Goal: Task Accomplishment & Management: Manage account settings

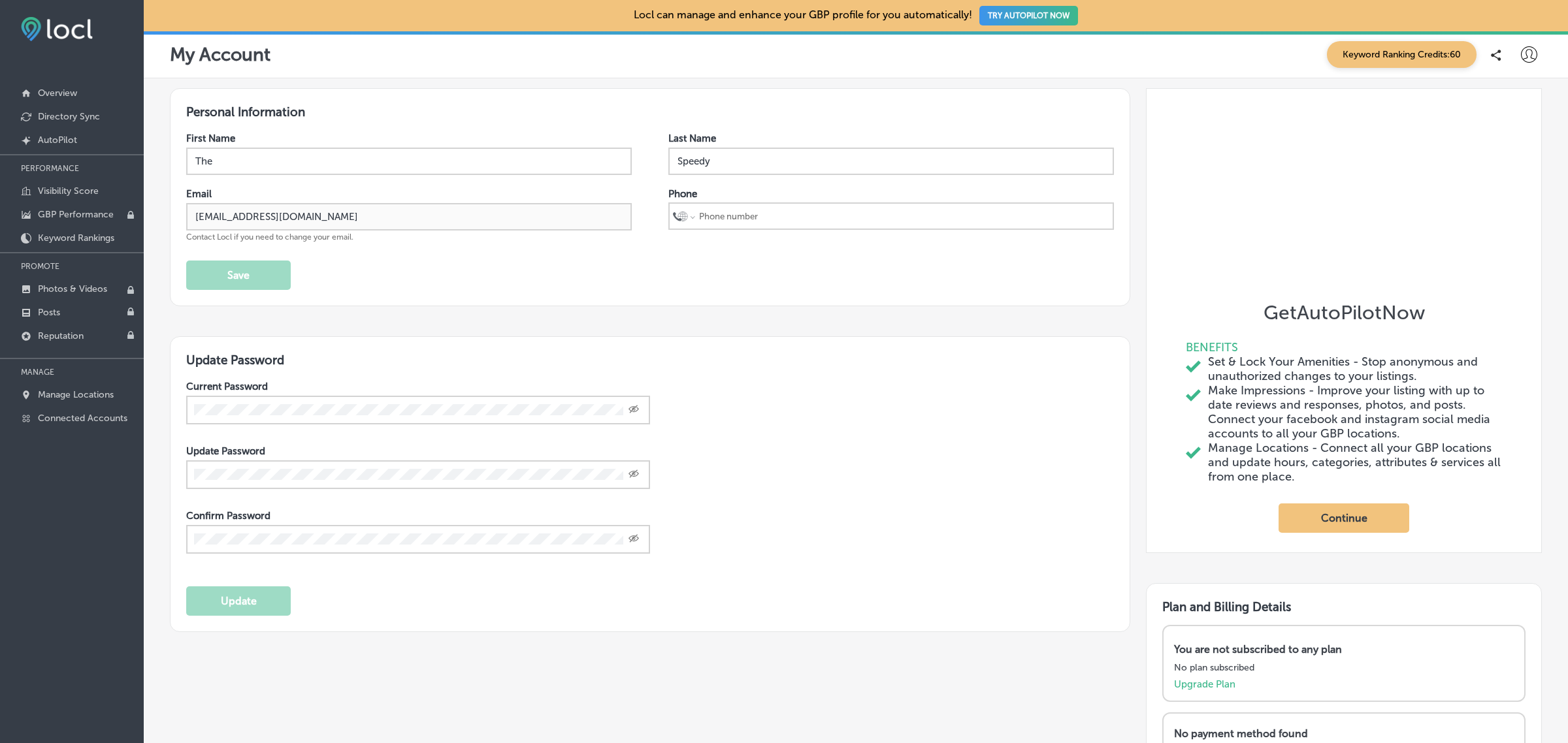
scroll to position [498, 0]
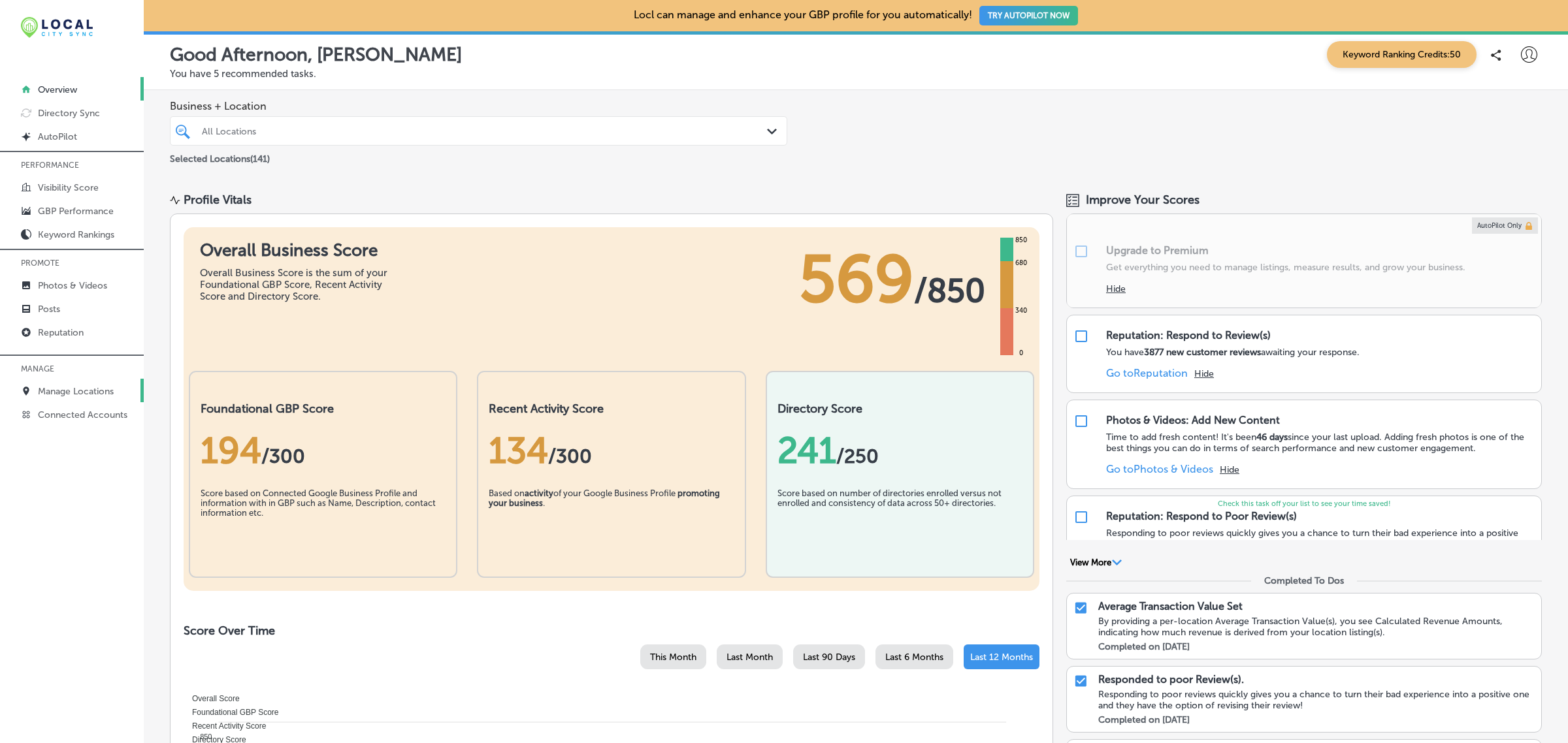
click at [77, 396] on p "Manage Locations" at bounding box center [75, 392] width 76 height 11
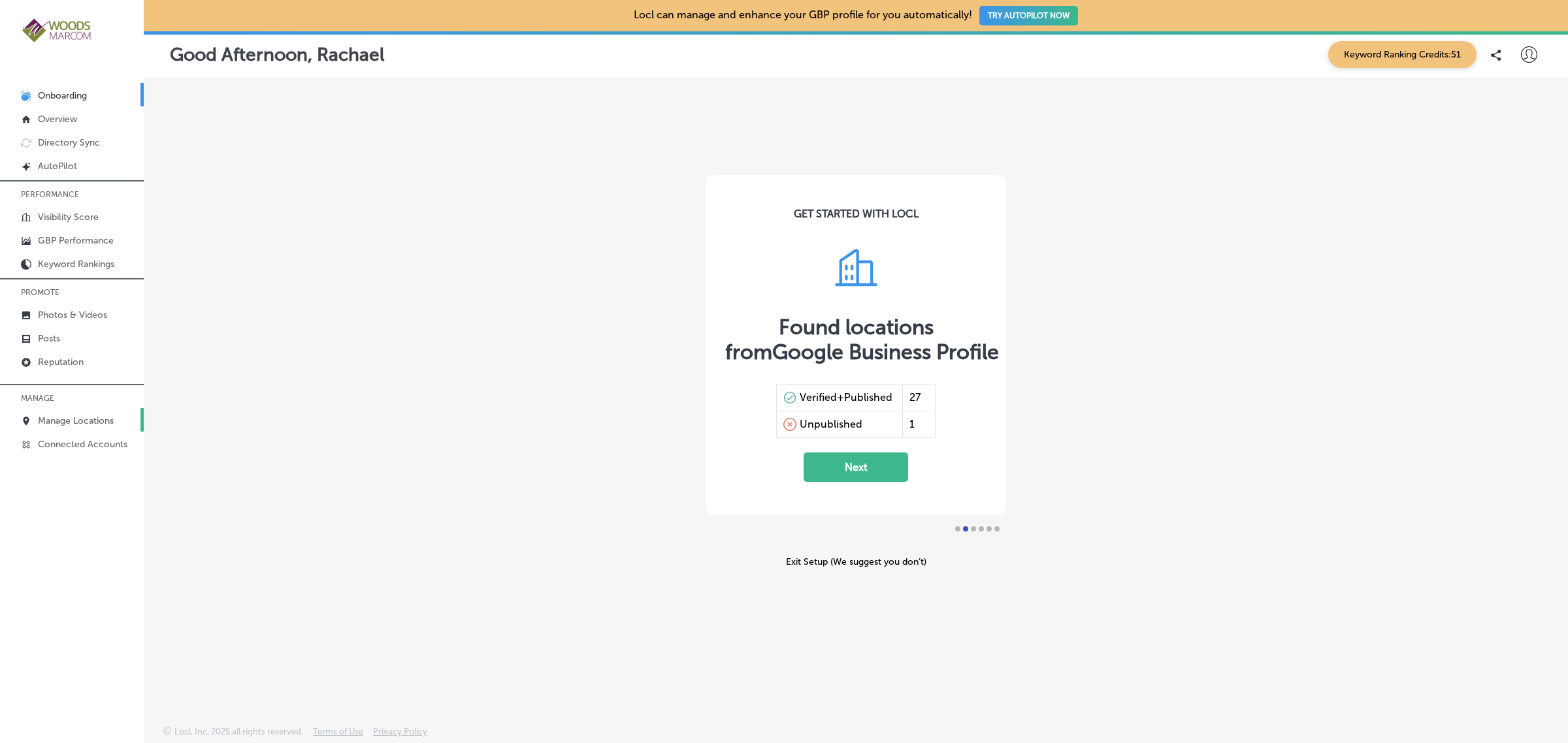
click at [74, 417] on link "Manage Locations" at bounding box center [72, 420] width 144 height 24
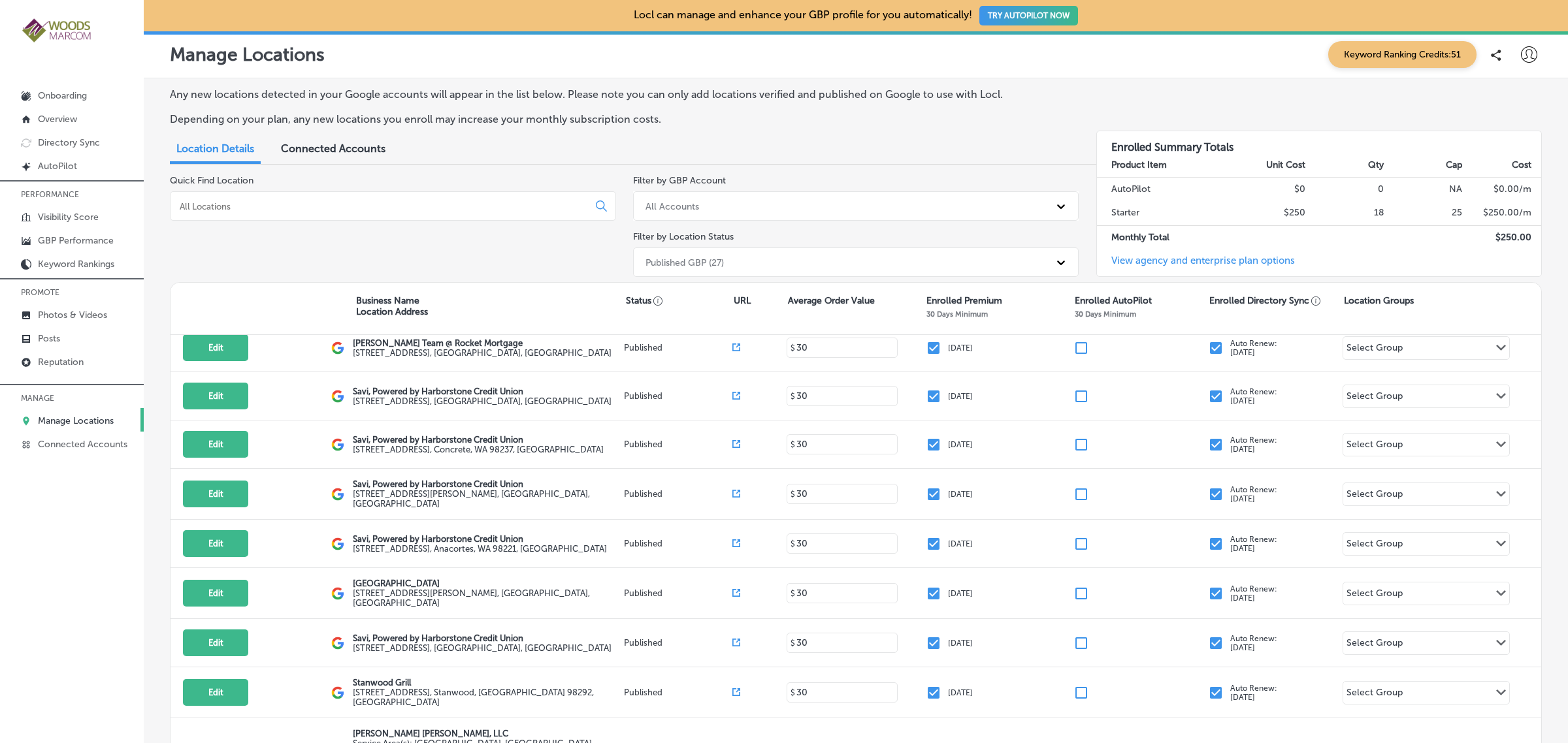
scroll to position [766, 0]
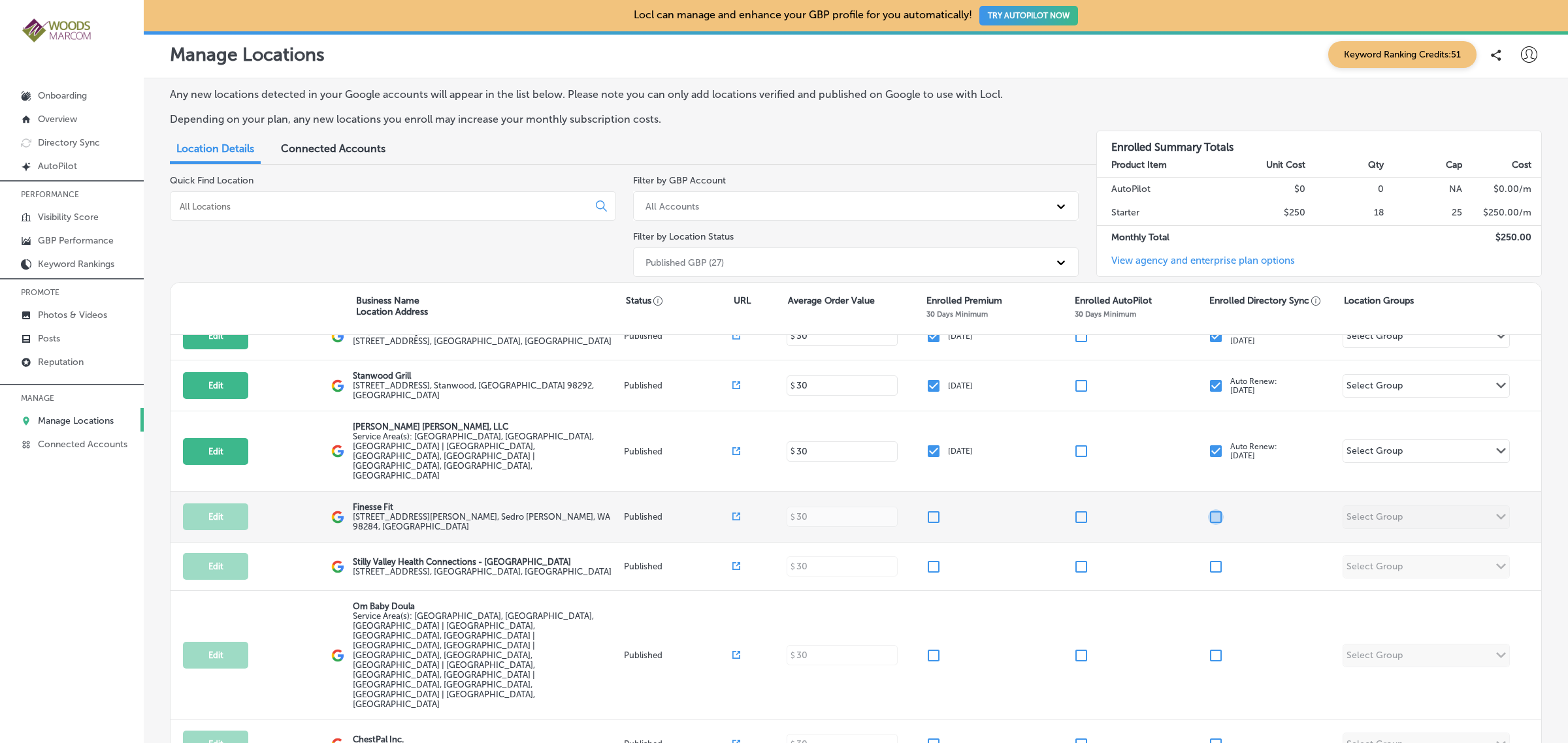
click at [1208, 510] on input "checkbox" at bounding box center [1215, 517] width 15 height 15
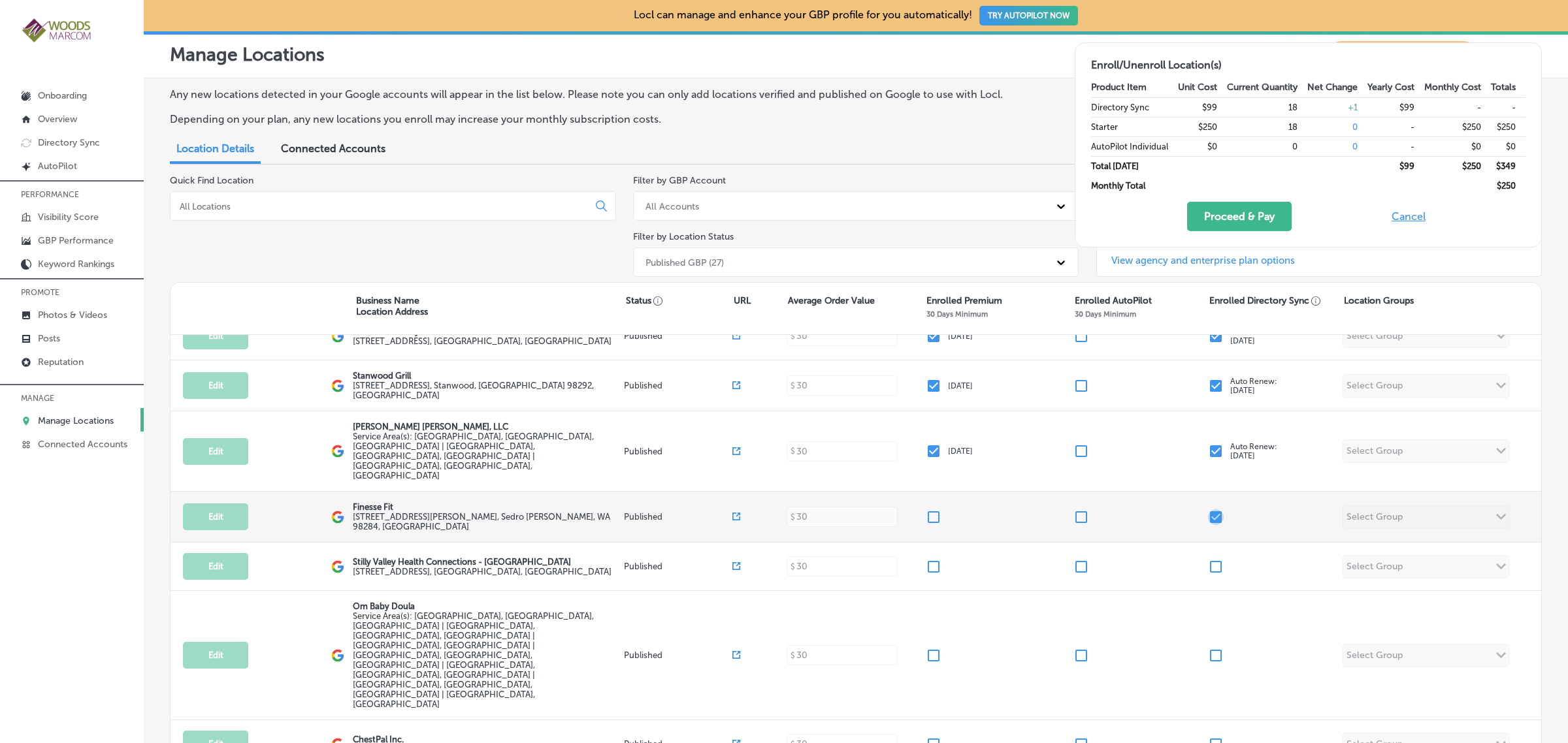
click at [1208, 510] on input "checkbox" at bounding box center [1215, 517] width 15 height 15
checkbox input "false"
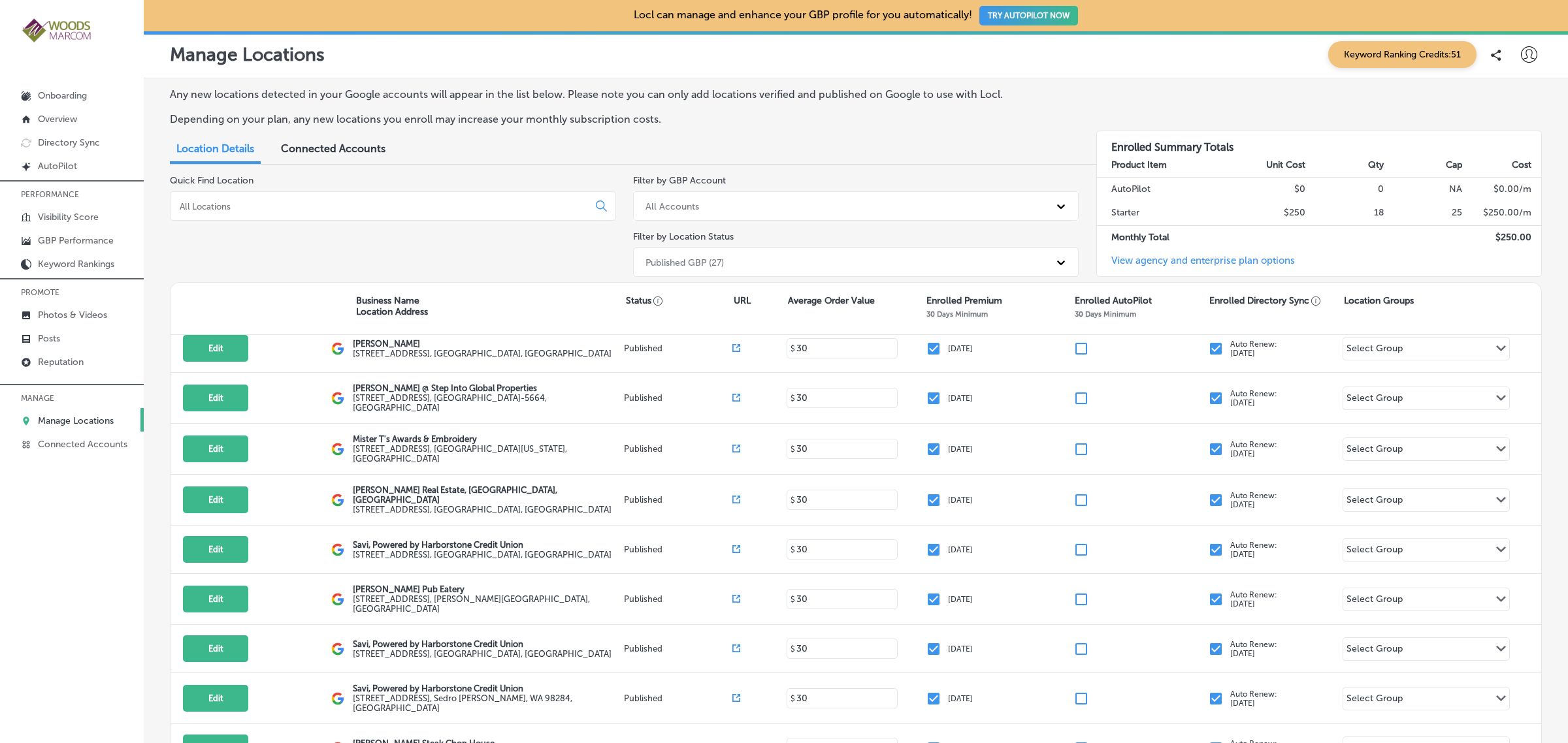
scroll to position [0, 0]
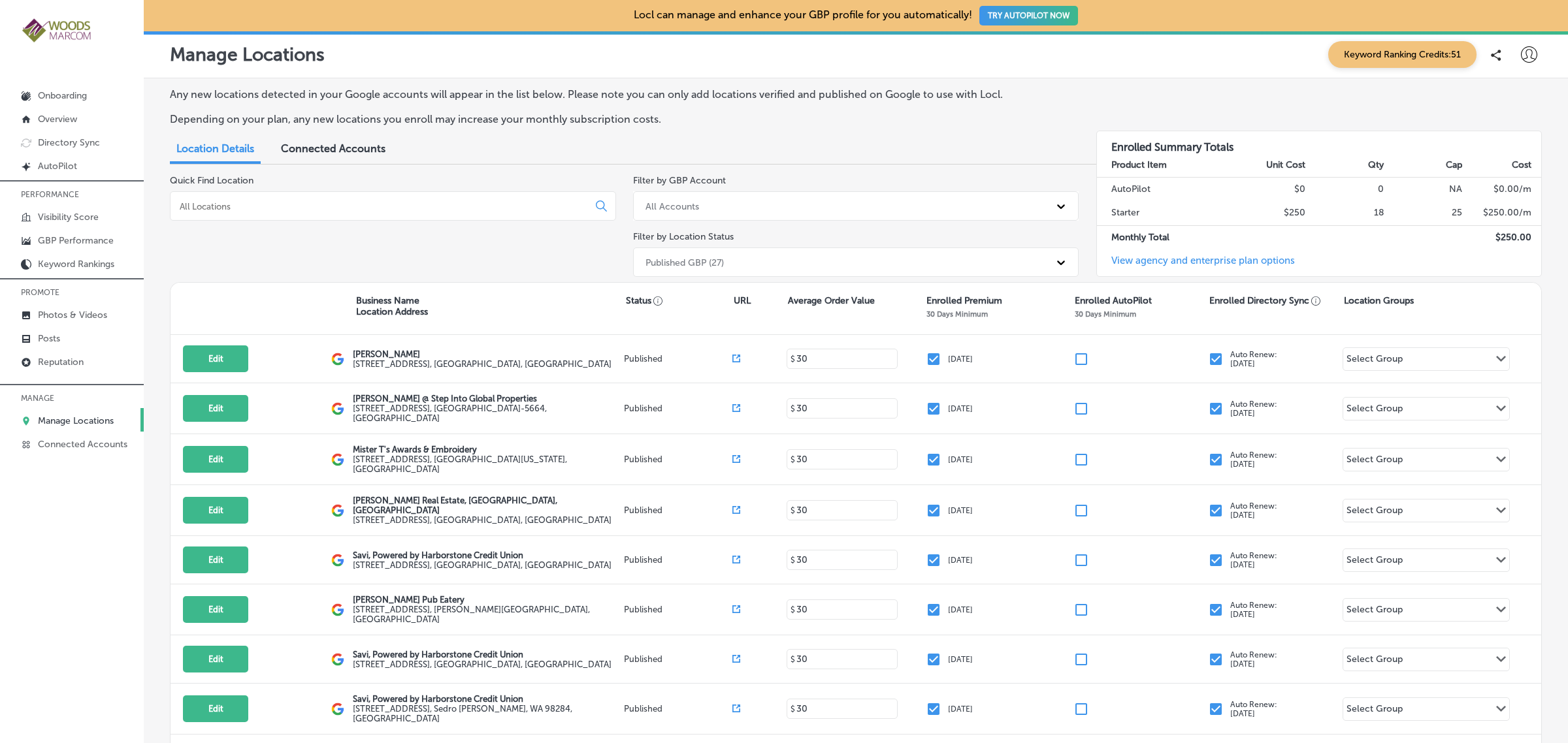
click at [1233, 262] on link "View agency and enterprise plan options" at bounding box center [1196, 265] width 198 height 22
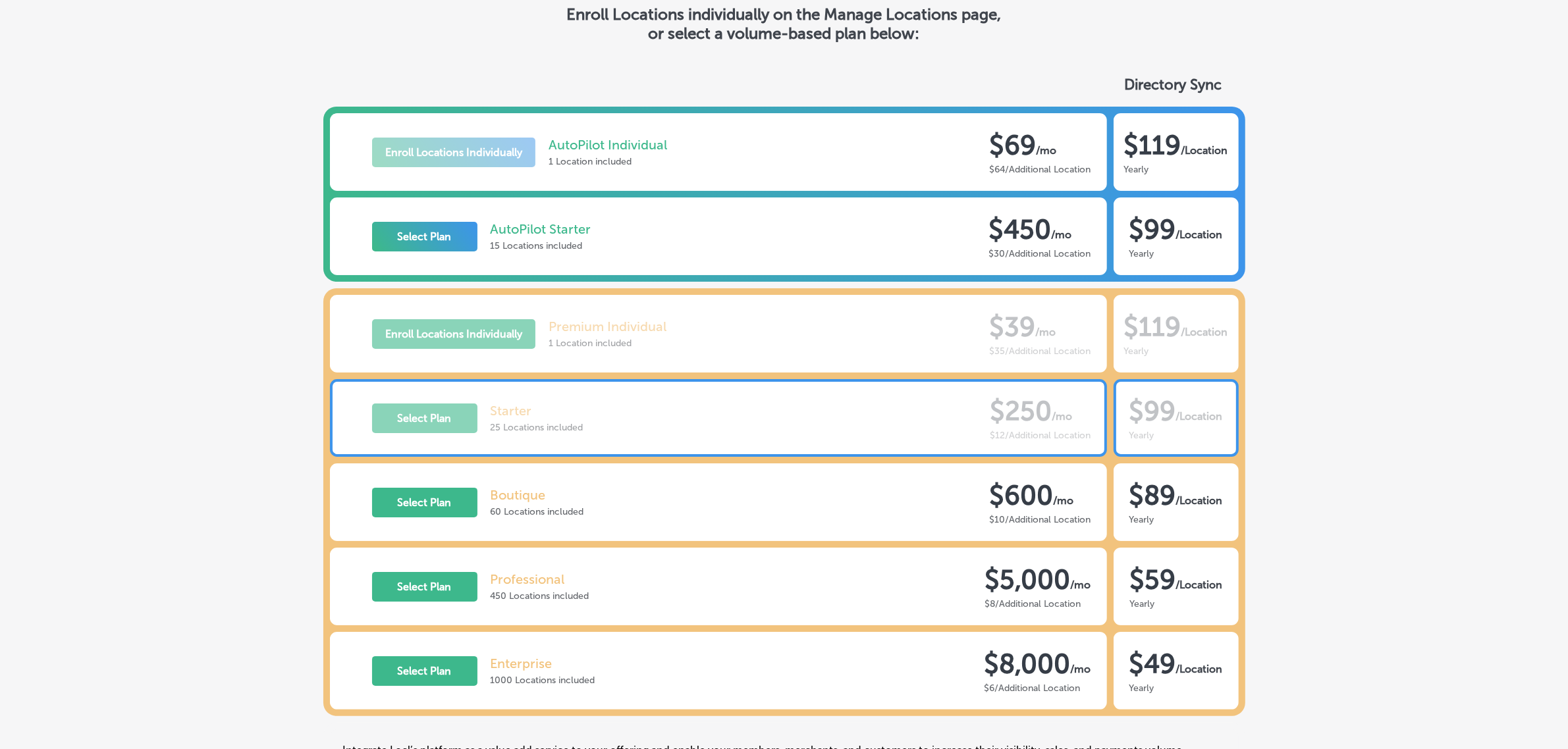
scroll to position [90, 0]
